Goal: Information Seeking & Learning: Learn about a topic

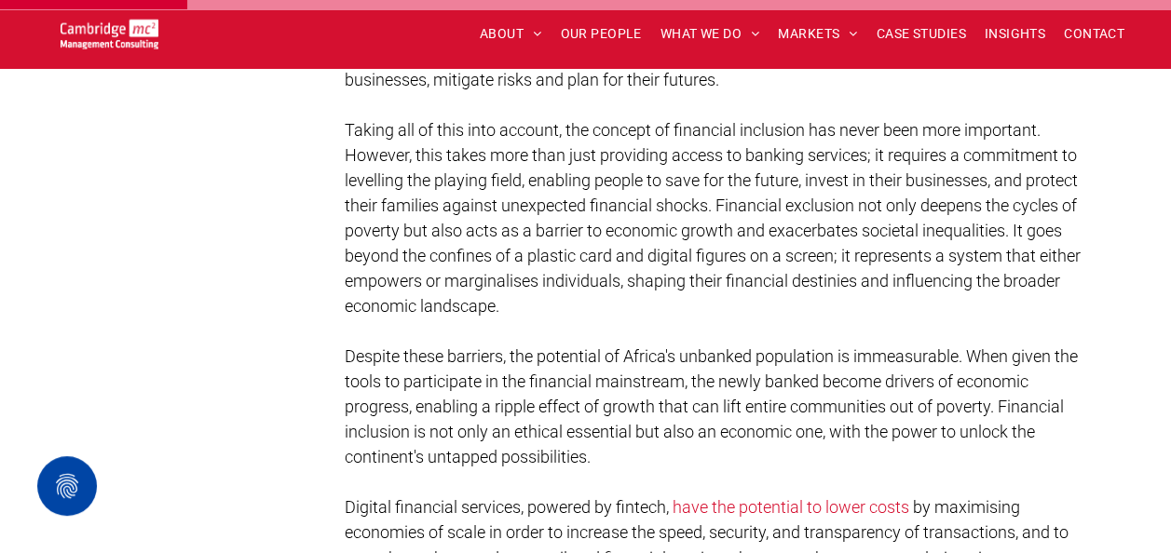
scroll to position [1250, 0]
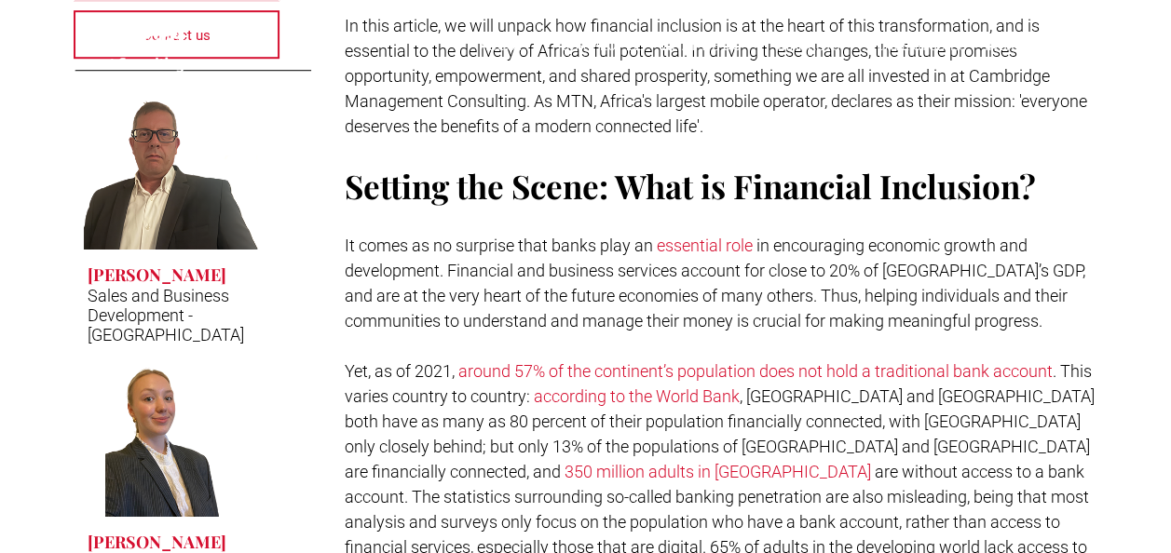
scroll to position [650, 0]
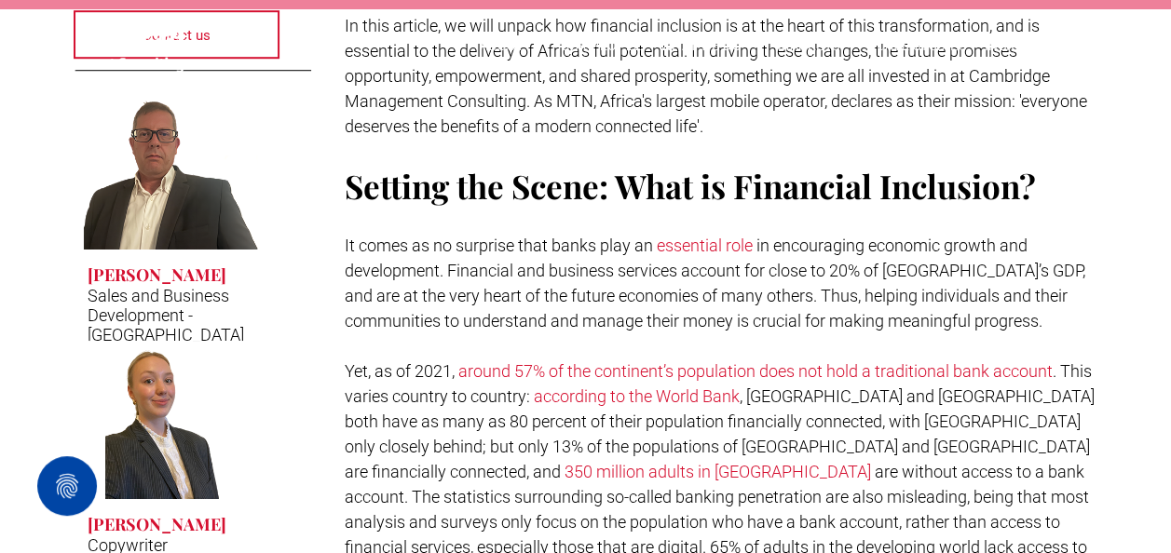
click at [871, 462] on link "350 million adults in [GEOGRAPHIC_DATA]" at bounding box center [717, 472] width 306 height 20
